Goal: Task Accomplishment & Management: Use online tool/utility

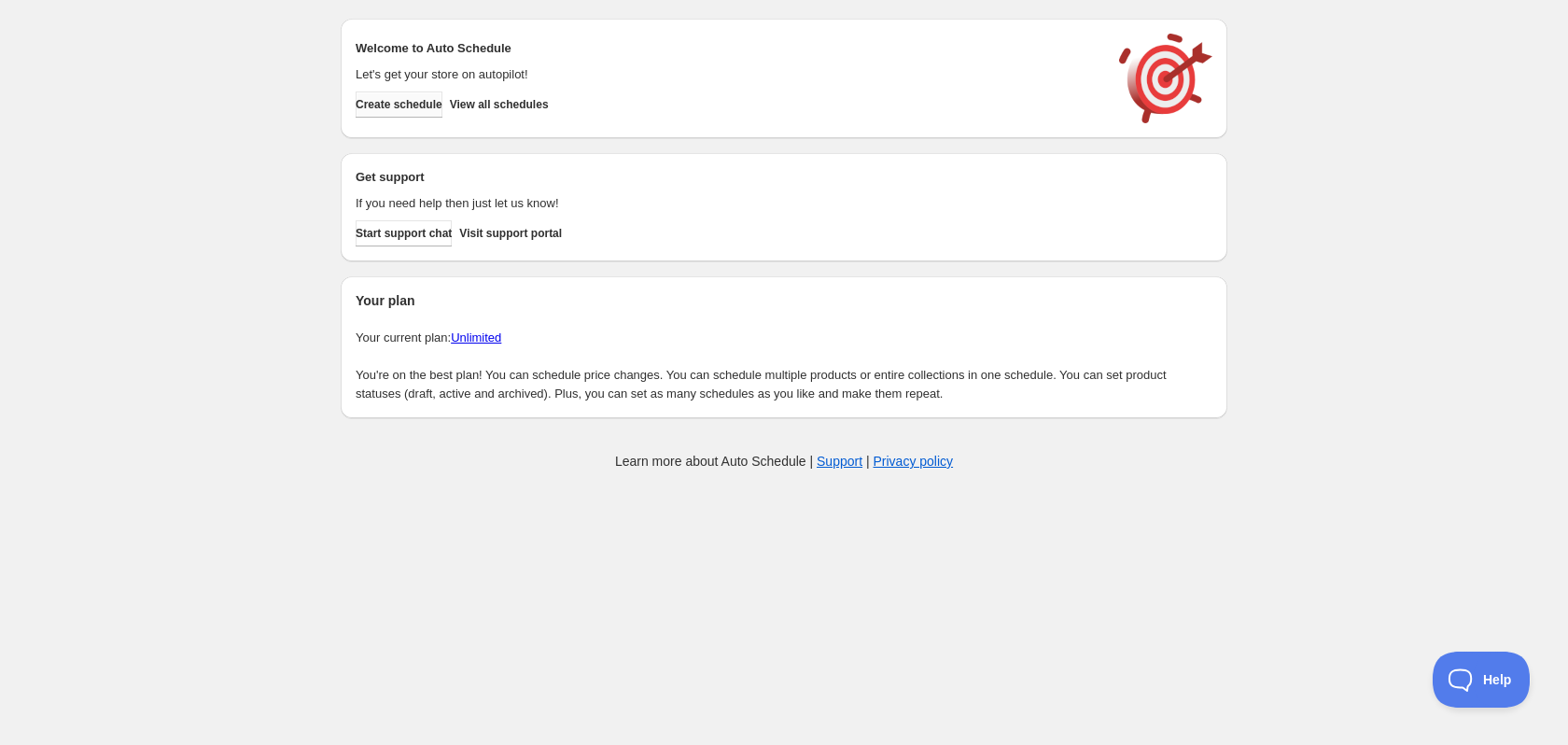
click at [399, 107] on span "Create schedule" at bounding box center [399, 105] width 87 height 15
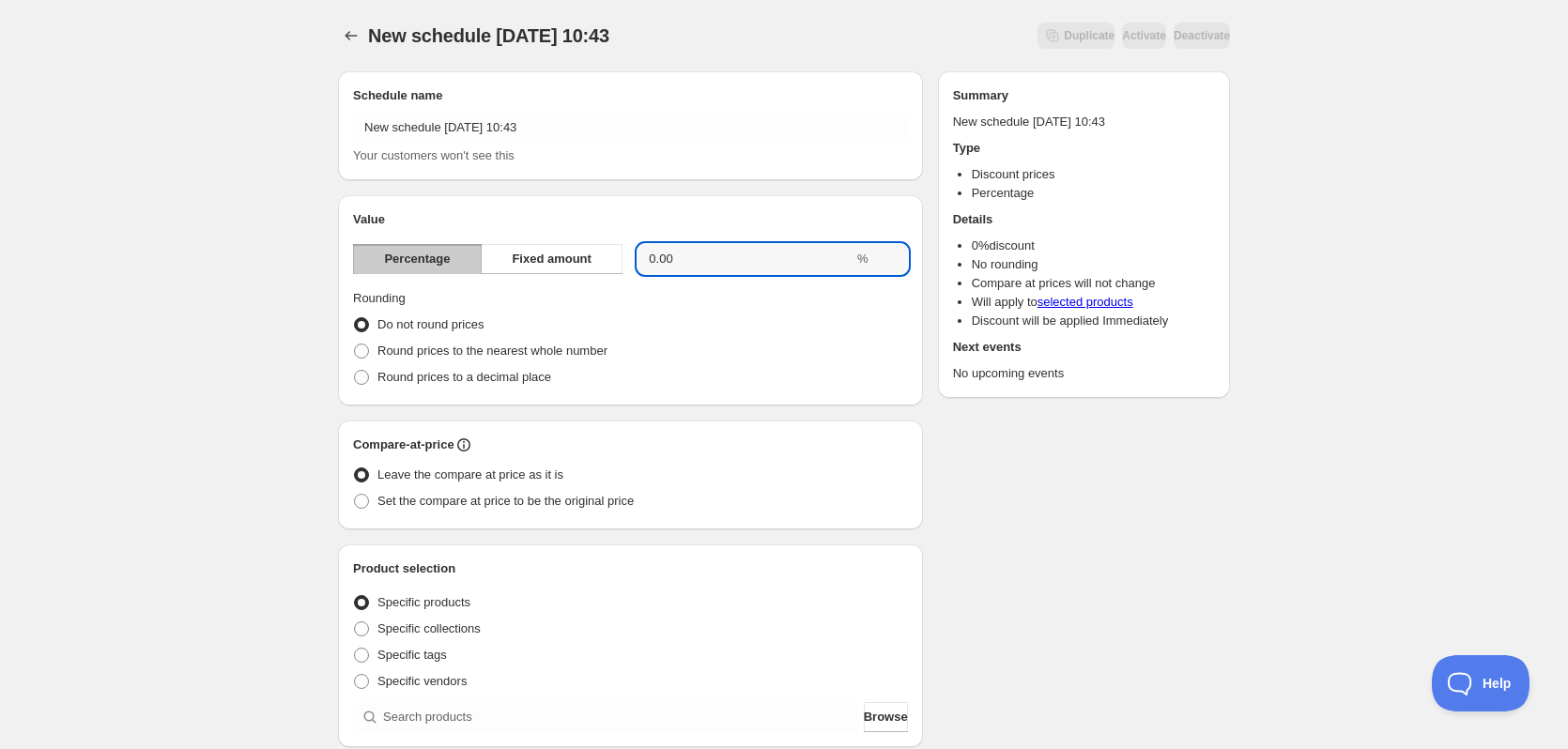
drag, startPoint x: 755, startPoint y: 257, endPoint x: 444, endPoint y: 258, distance: 311.0
click at [444, 258] on div "Percentage Fixed amount 0.00 %" at bounding box center [631, 259] width 555 height 30
type input "20"
click at [1021, 608] on div "Schedule name New schedule [DATE] 10:43 Your customers won't see this Value Per…" at bounding box center [776, 703] width 907 height 1295
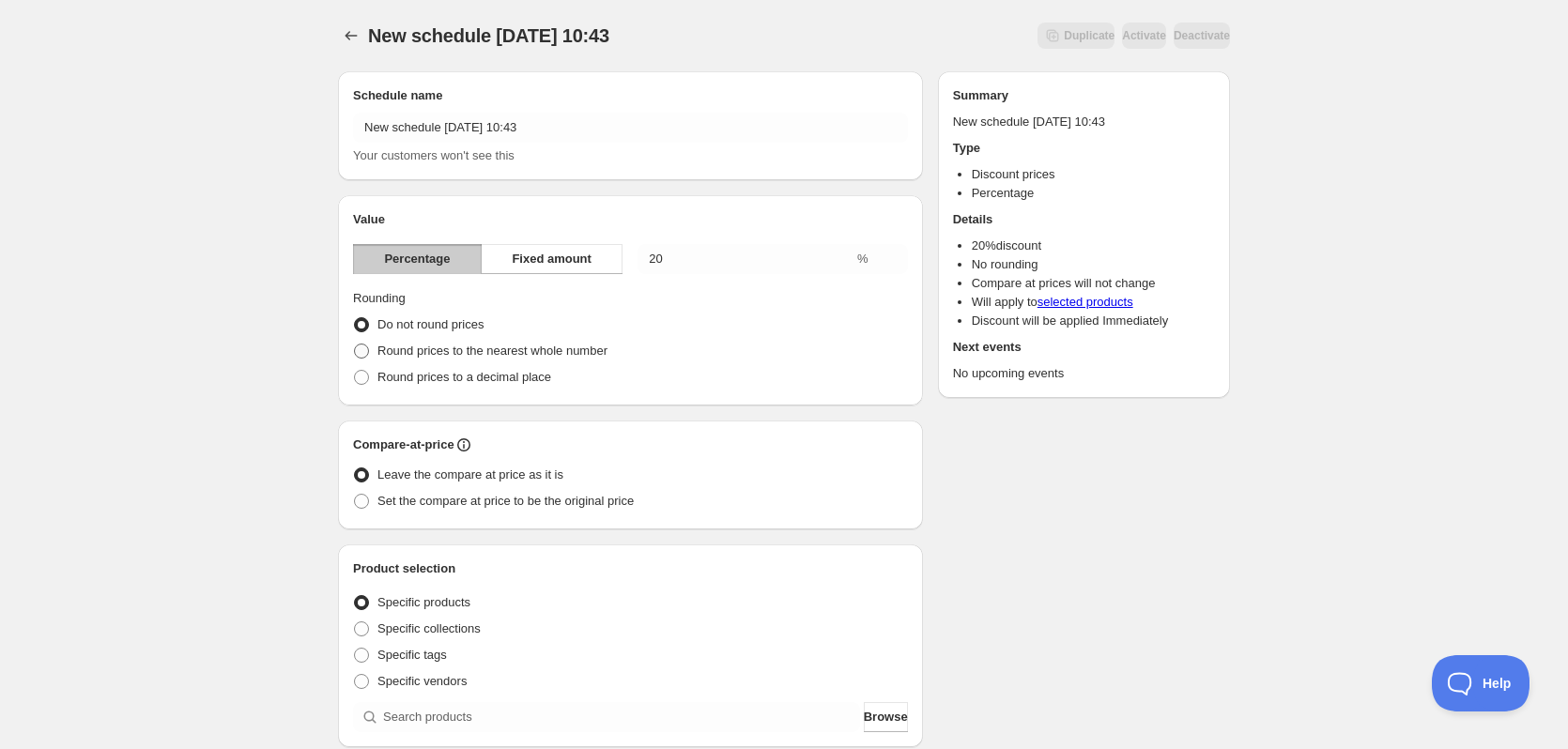
click at [493, 344] on span "Round prices to the nearest whole number" at bounding box center [492, 350] width 230 height 14
click at [355, 344] on input "Round prices to the nearest whole number" at bounding box center [354, 344] width 1 height 1
radio input "true"
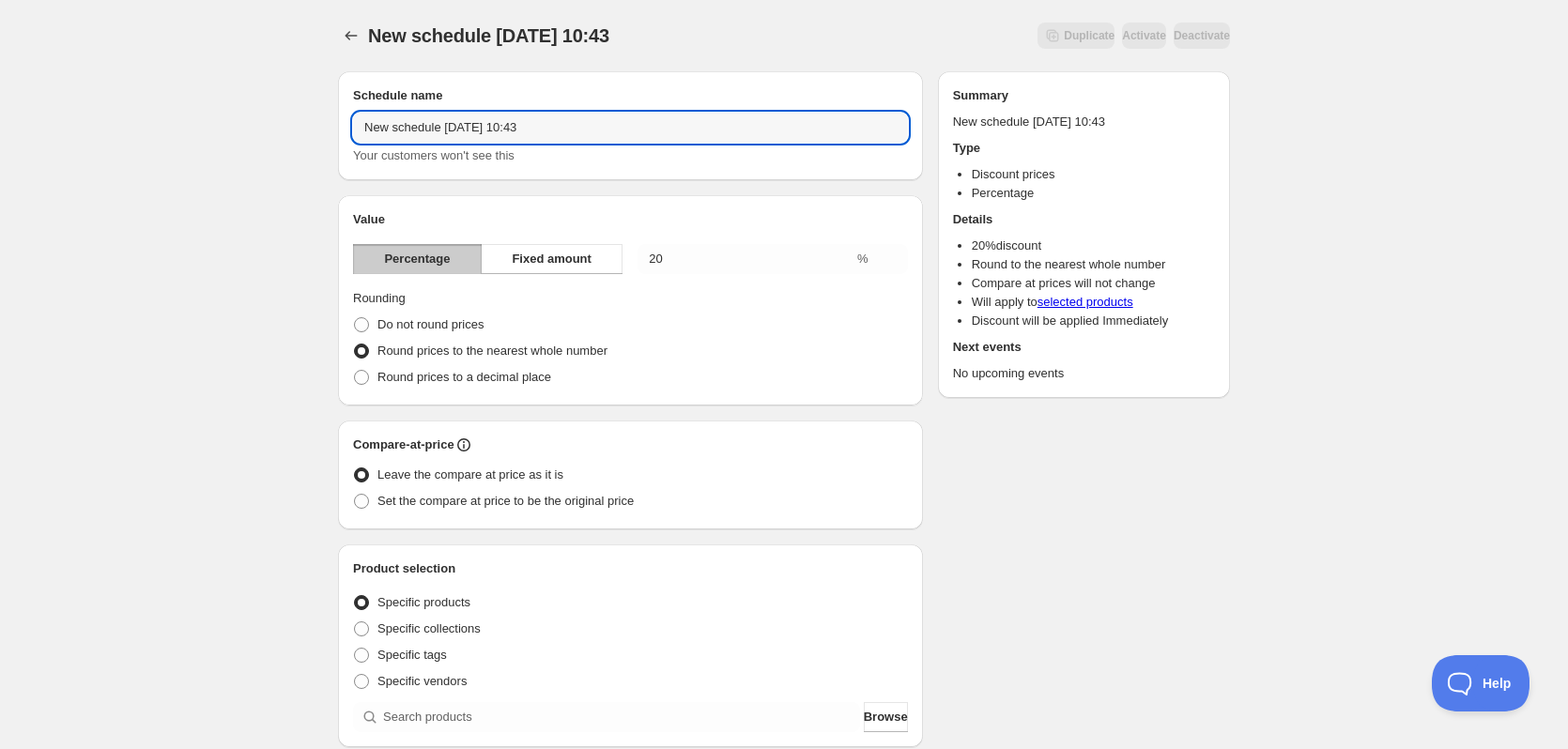
drag, startPoint x: 610, startPoint y: 122, endPoint x: 182, endPoint y: 124, distance: 428.0
click at [182, 124] on div "New schedule [DATE] 10:43. This page is ready New schedule [DATE] 10:43 Duplica…" at bounding box center [784, 694] width 1568 height 1389
type input "Super sale"
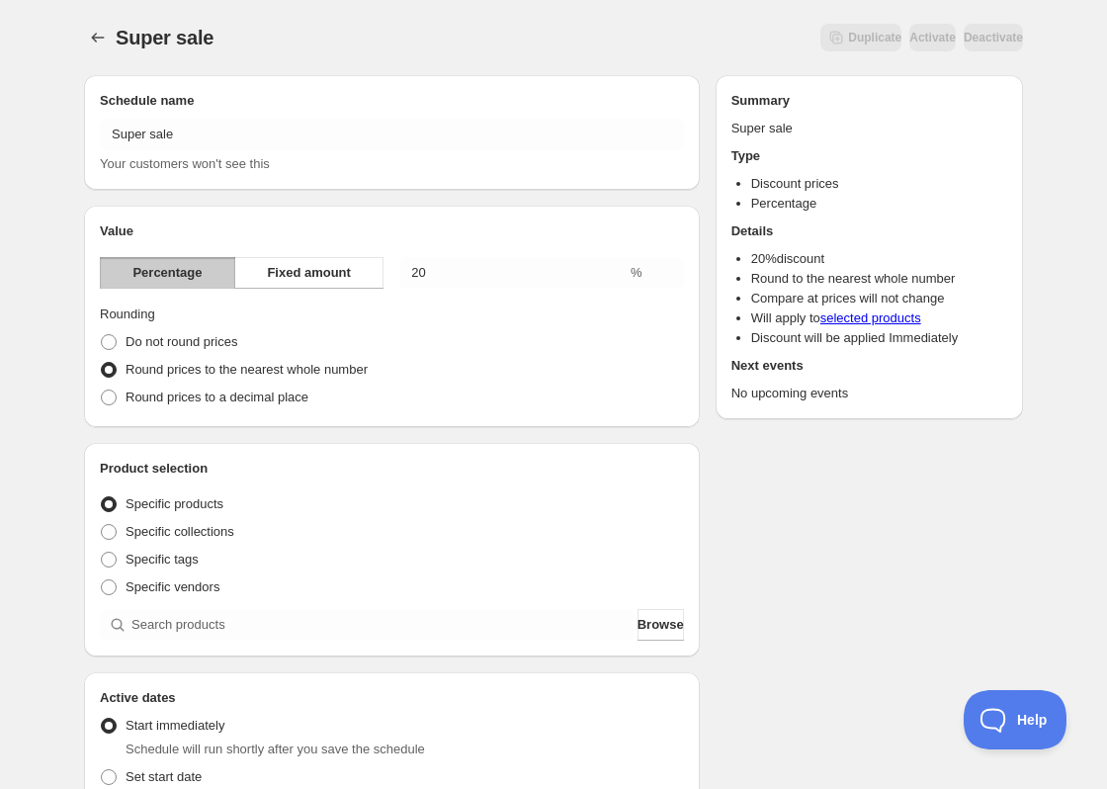
drag, startPoint x: 518, startPoint y: 488, endPoint x: 757, endPoint y: 544, distance: 245.6
click at [757, 544] on div "Schedule name Super sale Your customers won't see this Value Percentage Fixed a…" at bounding box center [545, 676] width 955 height 1234
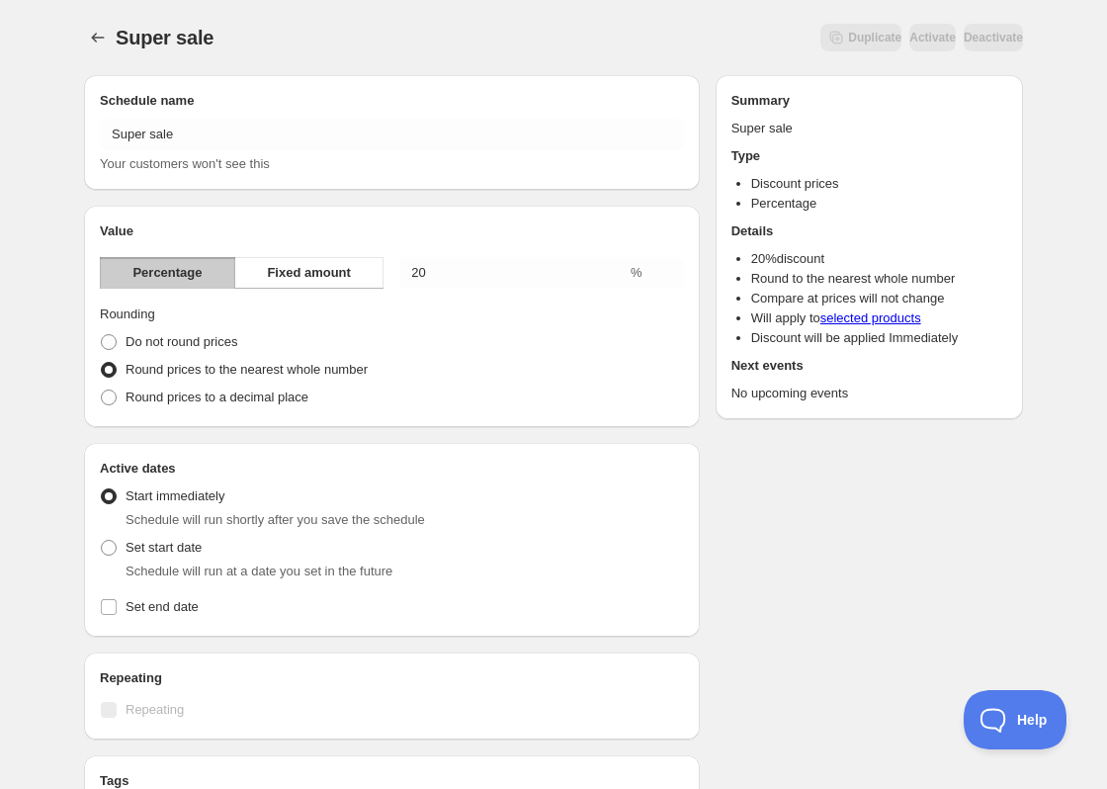
click at [899, 544] on div "Schedule name Super sale Your customers won't see this Value Percentage Fixed a…" at bounding box center [545, 561] width 955 height 1004
click at [185, 553] on span "Set start date" at bounding box center [164, 547] width 76 height 15
click at [102, 541] on input "Set start date" at bounding box center [101, 540] width 1 height 1
radio input "true"
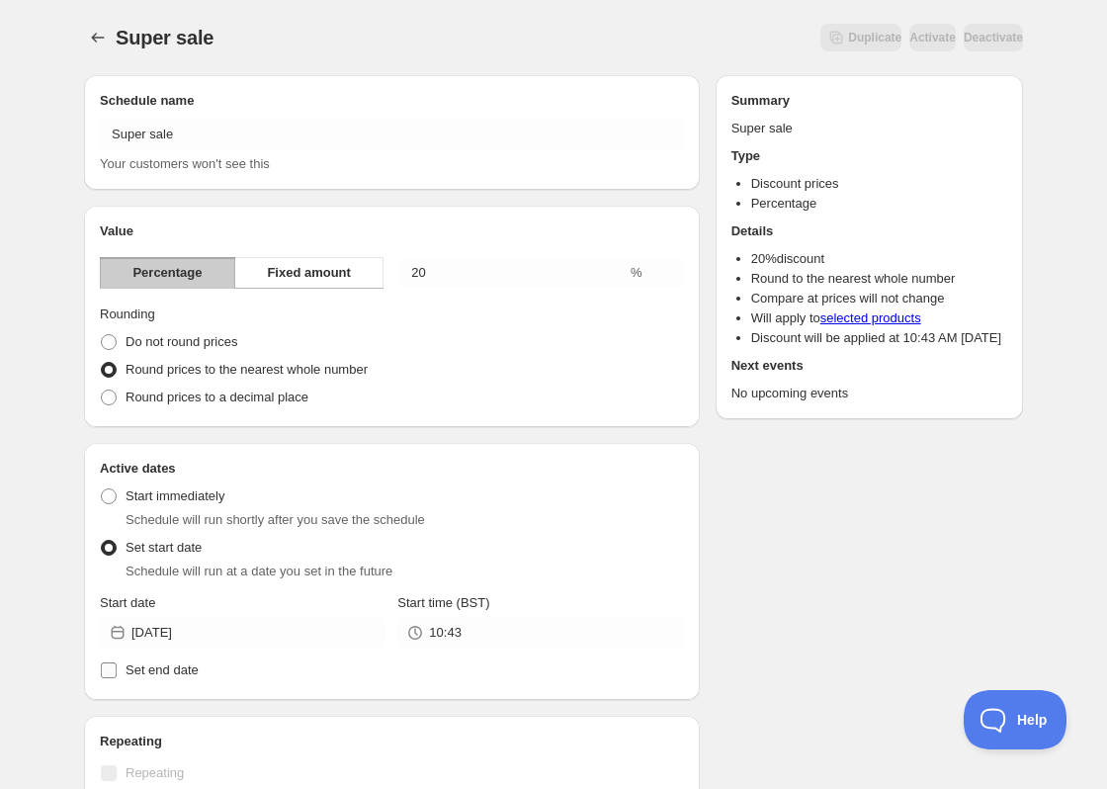
click at [173, 676] on span "Set end date" at bounding box center [162, 669] width 73 height 15
click at [117, 676] on input "Set end date" at bounding box center [109, 670] width 16 height 16
checkbox input "true"
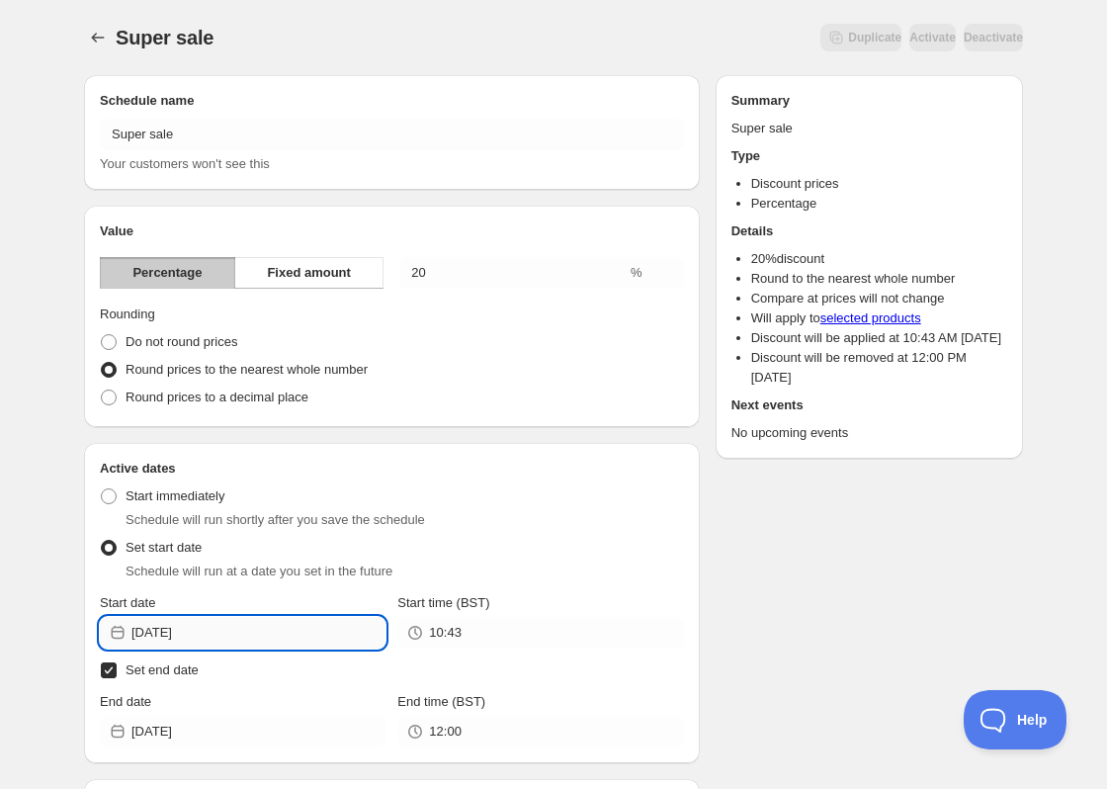
click at [285, 640] on input "[DATE]" at bounding box center [258, 633] width 254 height 32
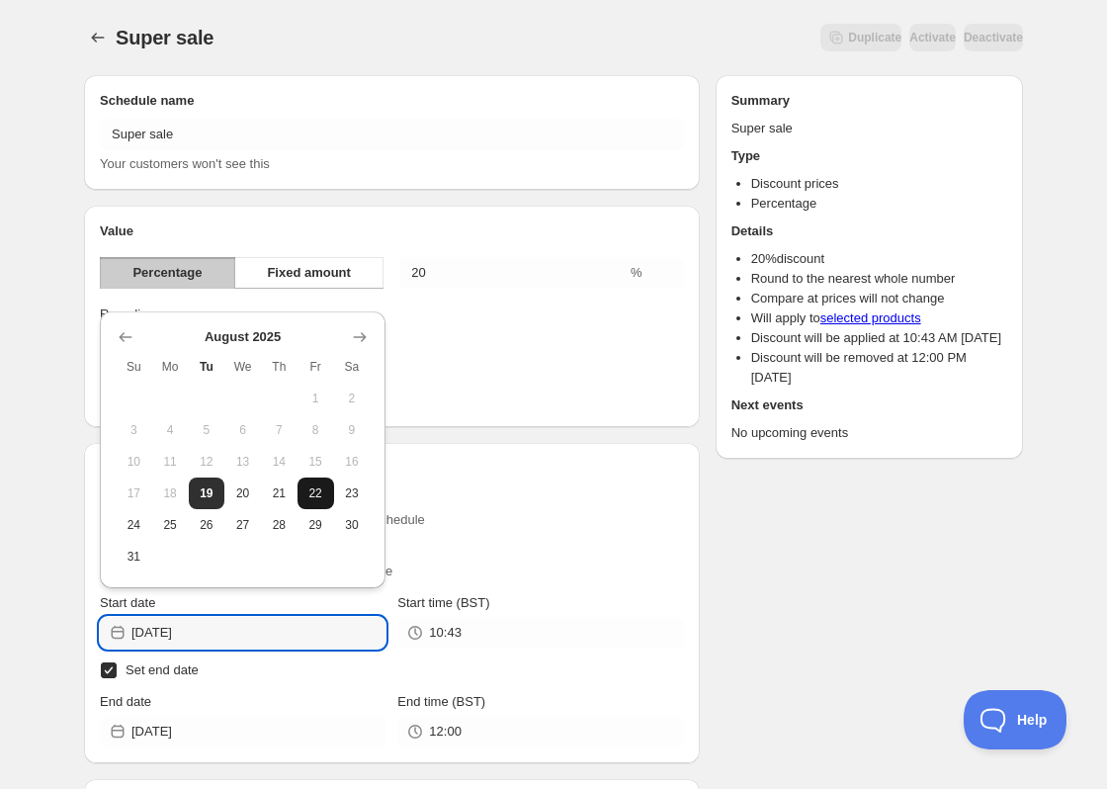
click at [310, 485] on span "22" at bounding box center [315, 493] width 21 height 16
type input "[DATE]"
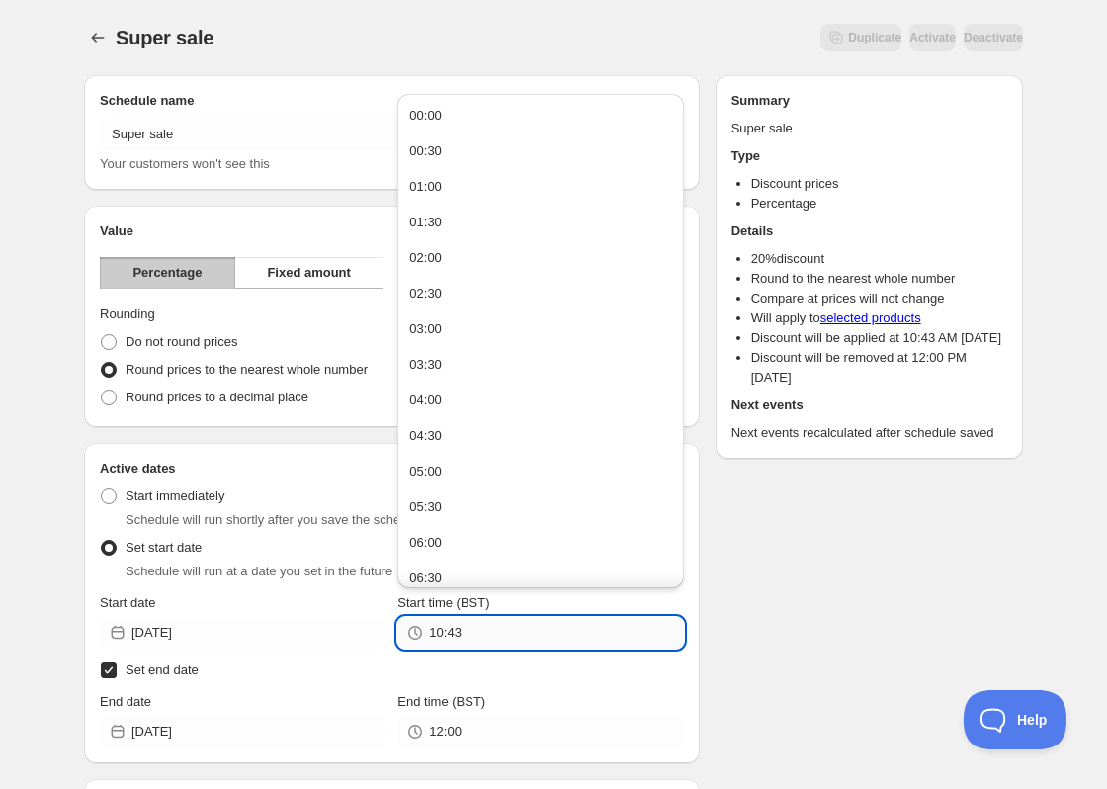
click at [509, 628] on input "10:43" at bounding box center [556, 633] width 254 height 32
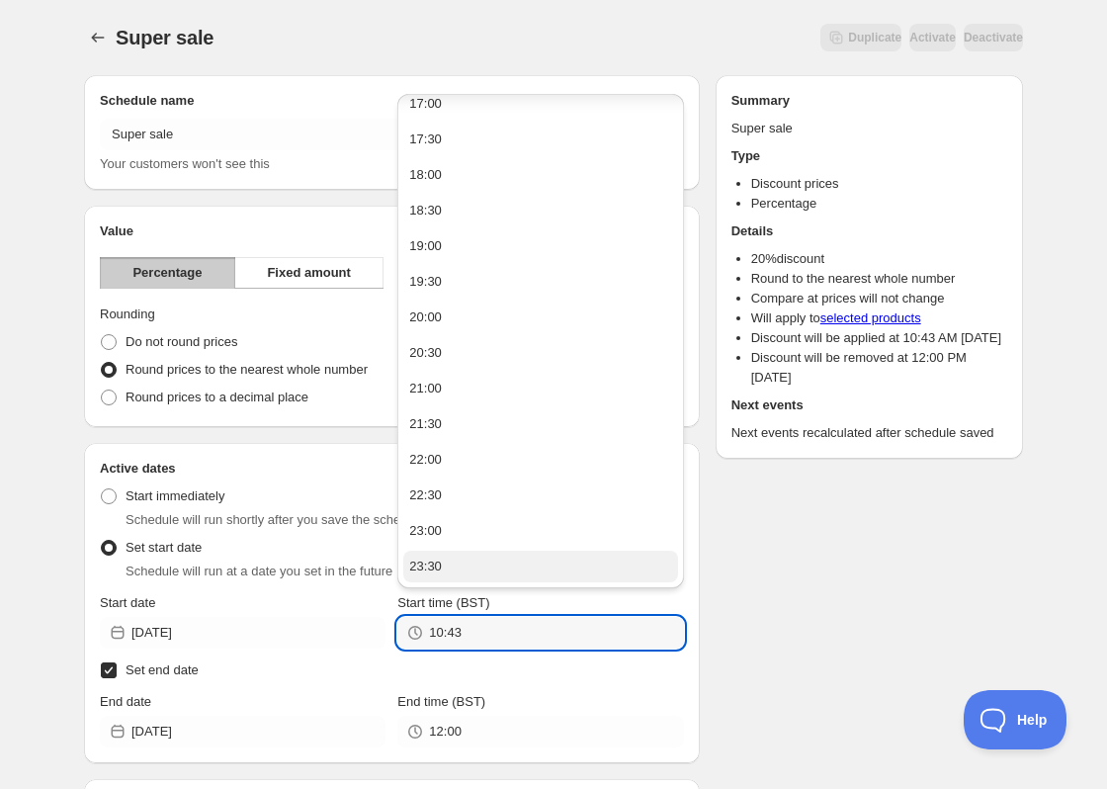
click at [508, 560] on button "23:30" at bounding box center [540, 567] width 274 height 32
type input "23:30"
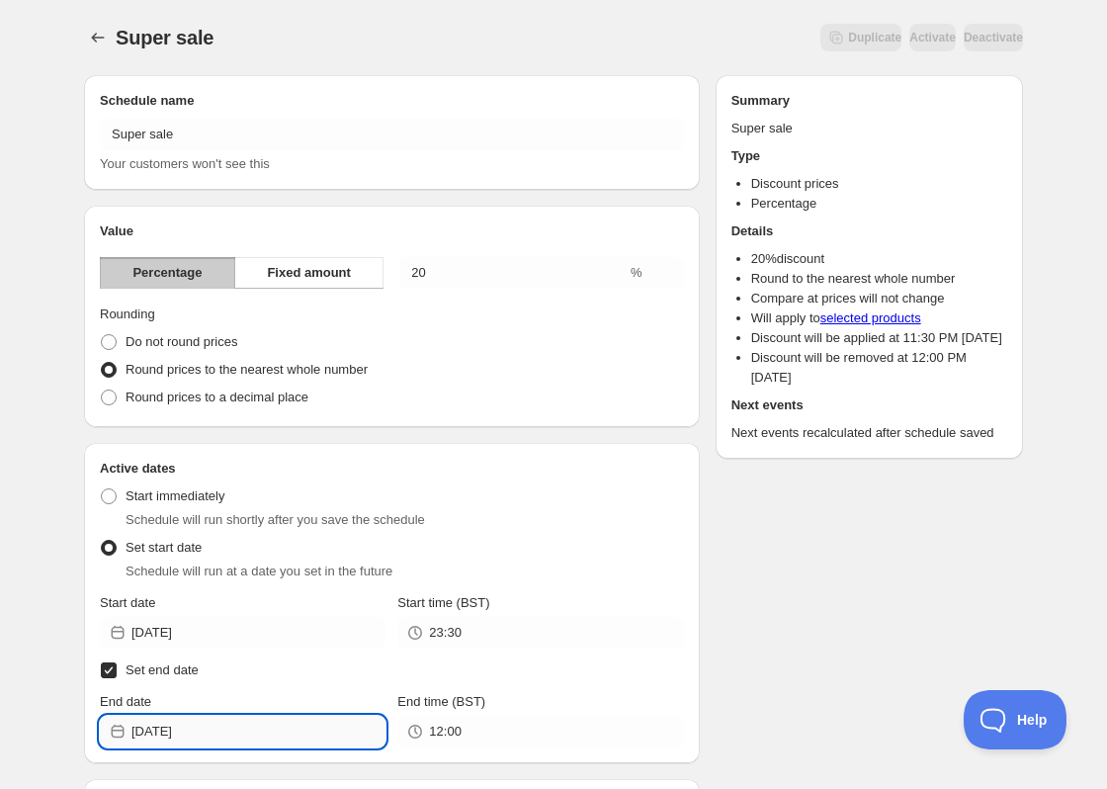
click at [306, 739] on input "[DATE]" at bounding box center [258, 732] width 254 height 32
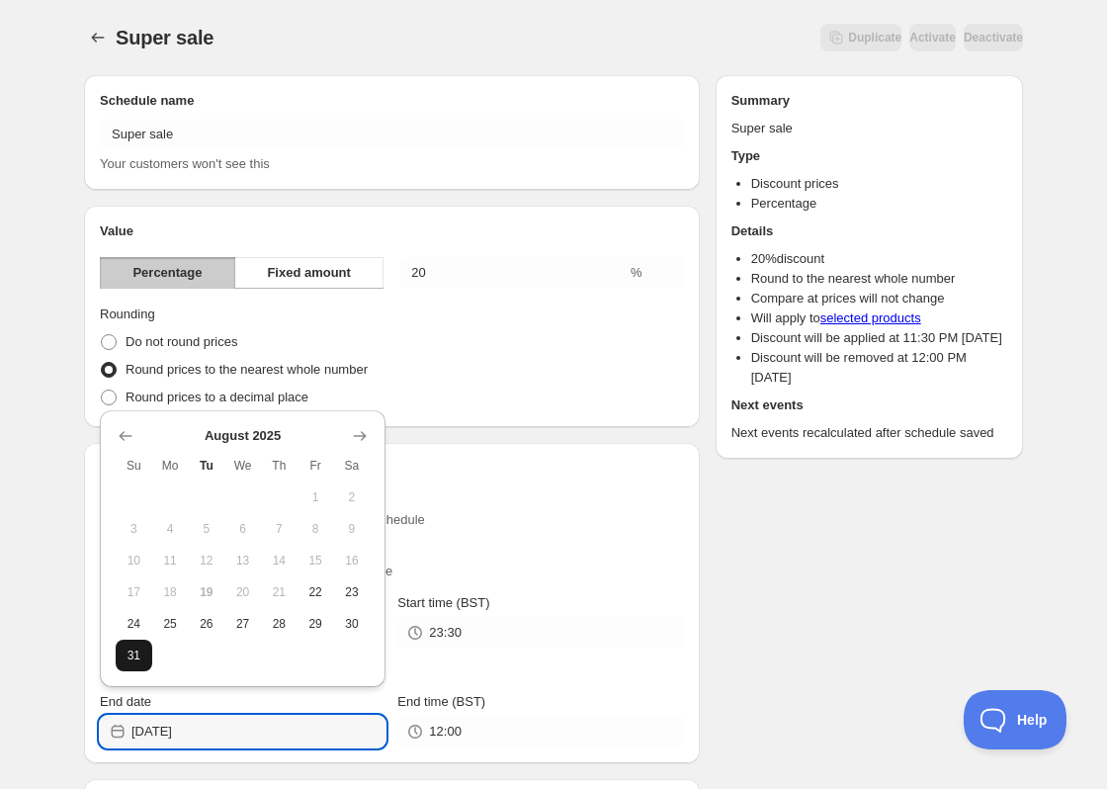
click at [131, 656] on span "31" at bounding box center [134, 656] width 21 height 16
type input "[DATE]"
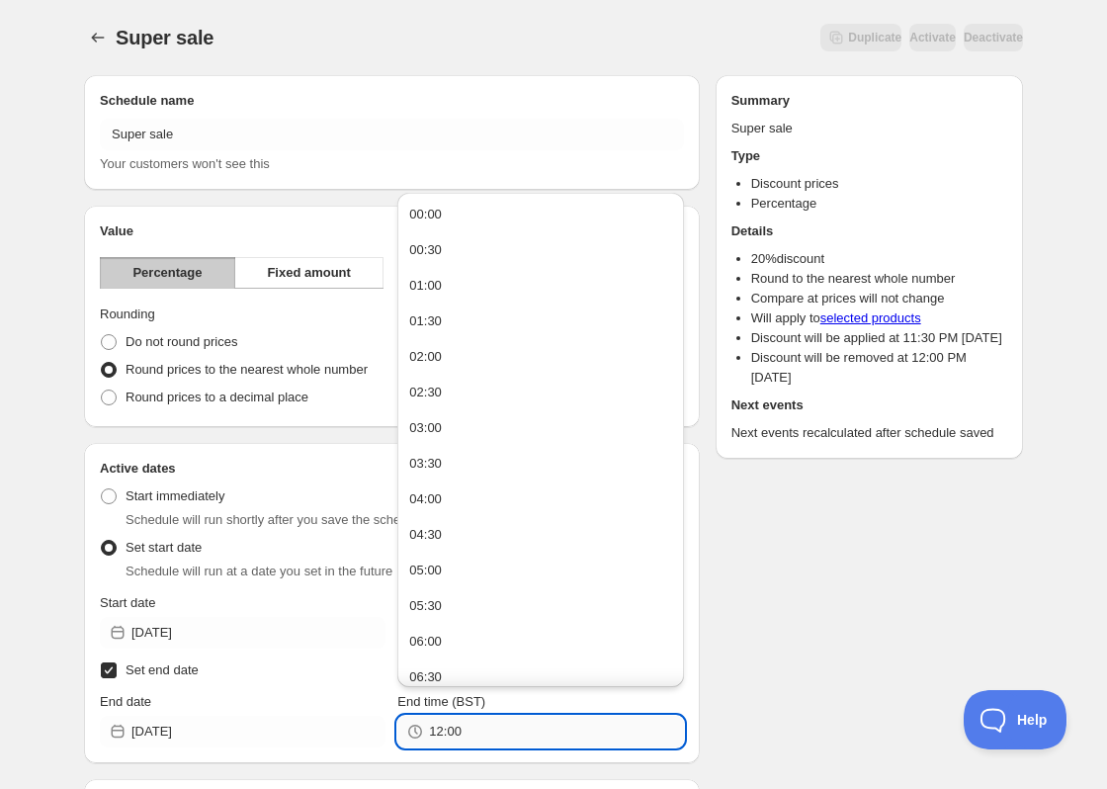
click at [503, 719] on input "12:00" at bounding box center [556, 732] width 254 height 32
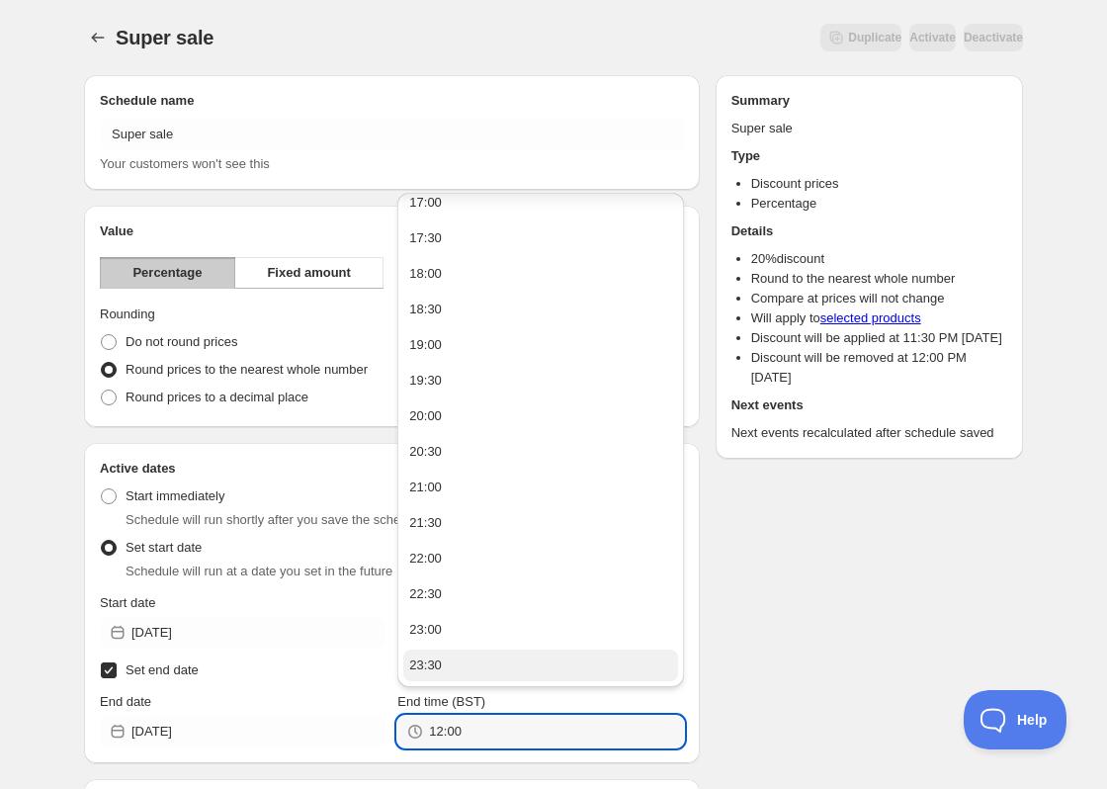
click at [503, 665] on button "23:30" at bounding box center [540, 666] width 274 height 32
type input "23:30"
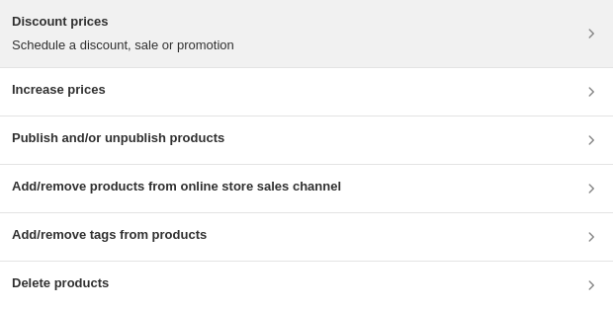
click at [299, 51] on div "Discount prices Schedule a discount, sale or promotion" at bounding box center [306, 34] width 589 height 44
